Goal: Use online tool/utility

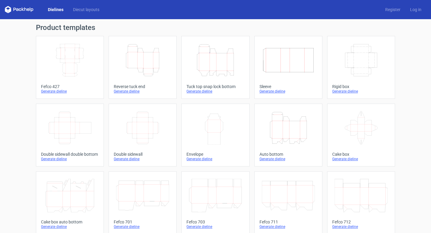
click at [53, 86] on div "Fefco 427" at bounding box center [70, 86] width 58 height 5
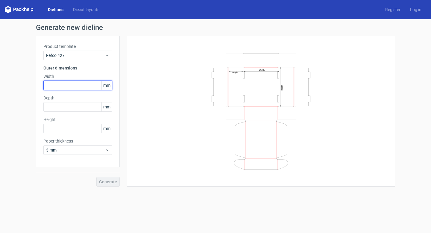
click at [61, 86] on input "text" at bounding box center [77, 85] width 69 height 10
type input "300"
click at [53, 97] on label "Depth" at bounding box center [77, 98] width 69 height 6
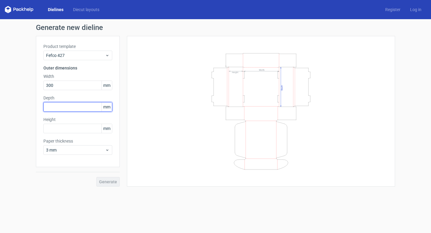
click at [54, 102] on input "text" at bounding box center [77, 107] width 69 height 10
type input "200"
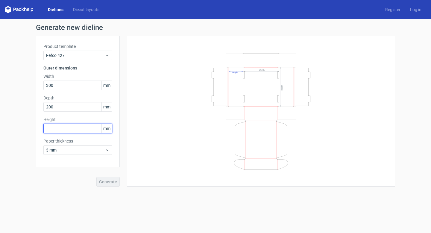
click at [56, 126] on input "text" at bounding box center [77, 128] width 69 height 10
type input "200"
click at [113, 184] on span "Generate" at bounding box center [108, 181] width 18 height 4
